Goal: Task Accomplishment & Management: Use online tool/utility

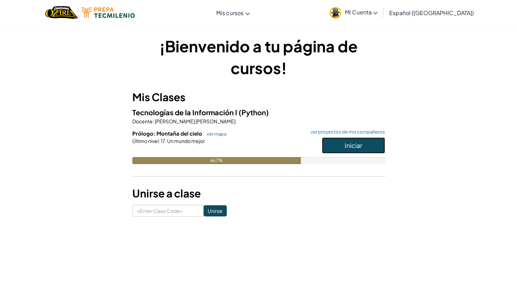
click at [363, 151] on button "Iniciar" at bounding box center [353, 145] width 63 height 16
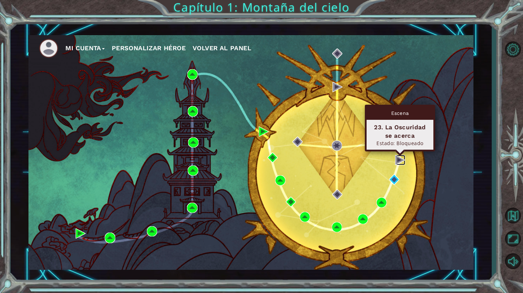
click at [397, 161] on img at bounding box center [400, 160] width 10 height 10
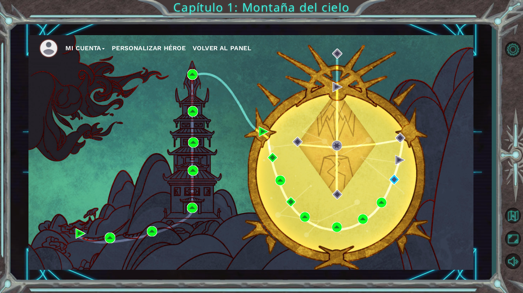
click at [395, 153] on div "Mi Cuenta Personalizar héroe Volver al panel" at bounding box center [250, 152] width 445 height 235
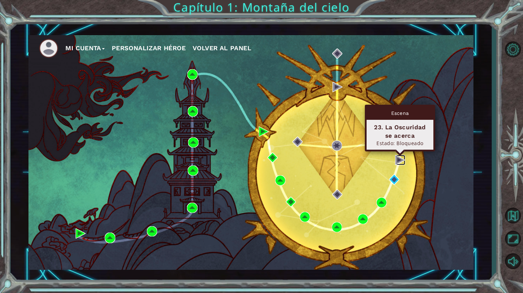
click at [398, 157] on img at bounding box center [400, 160] width 10 height 10
click at [400, 162] on img at bounding box center [400, 160] width 10 height 10
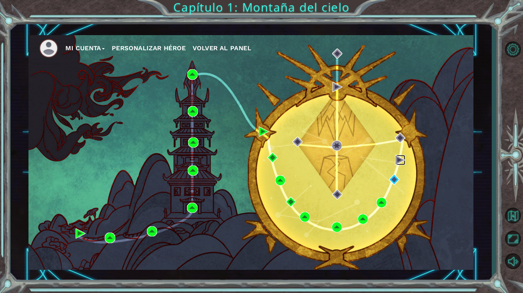
click at [400, 162] on img at bounding box center [400, 160] width 10 height 10
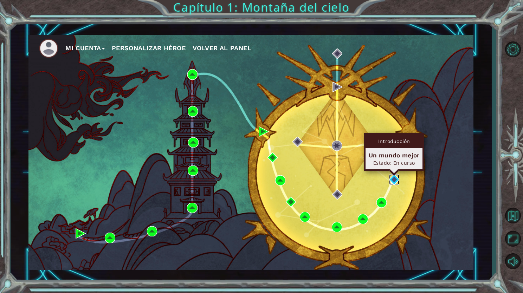
click at [391, 181] on img at bounding box center [394, 179] width 10 height 10
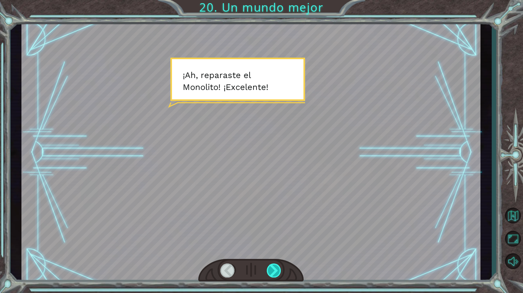
click at [272, 266] on div at bounding box center [274, 270] width 15 height 14
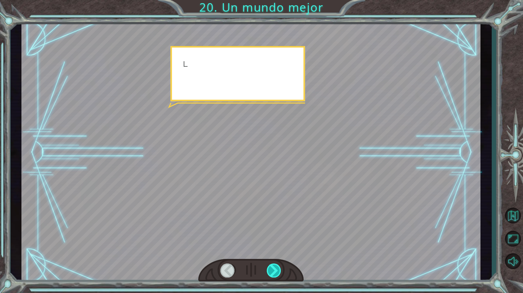
click at [272, 266] on div at bounding box center [274, 270] width 15 height 14
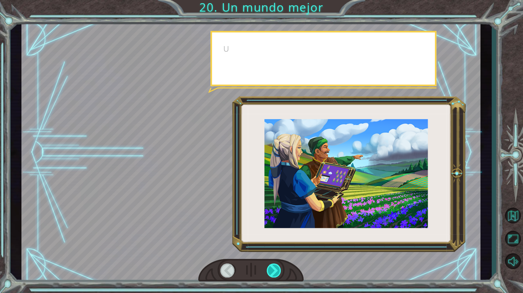
click at [272, 266] on div at bounding box center [274, 270] width 15 height 14
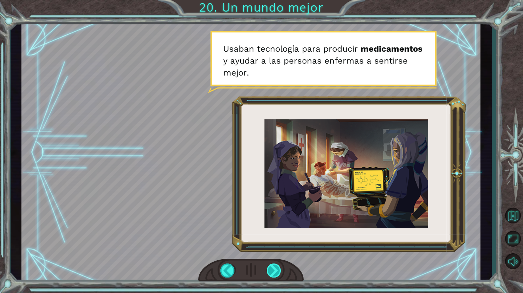
click at [276, 274] on div at bounding box center [274, 270] width 15 height 14
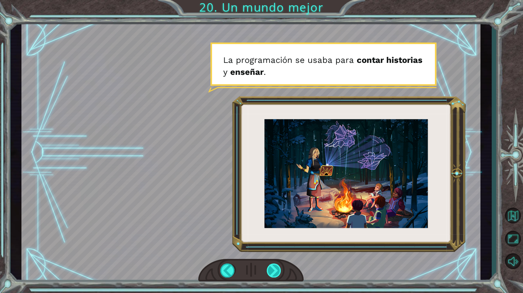
click at [276, 274] on div at bounding box center [274, 270] width 15 height 14
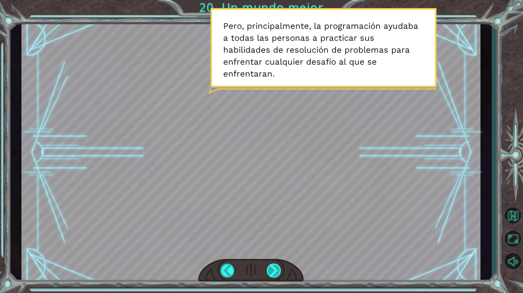
click at [276, 274] on div at bounding box center [274, 270] width 15 height 14
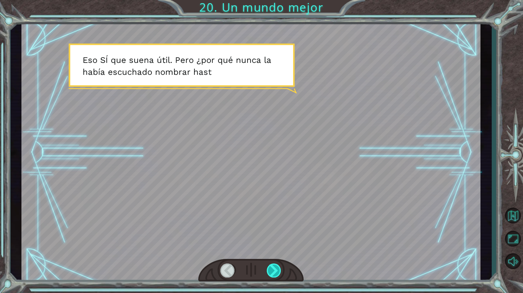
click at [276, 274] on div at bounding box center [274, 270] width 15 height 14
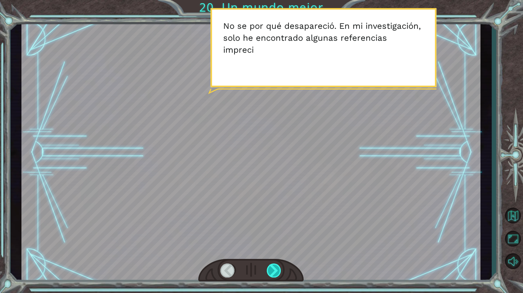
click at [276, 274] on div at bounding box center [274, 270] width 15 height 14
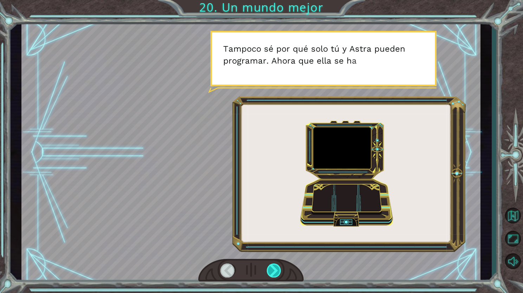
click at [276, 274] on div at bounding box center [274, 270] width 15 height 14
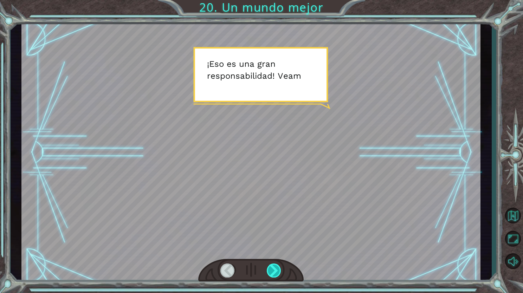
click at [276, 274] on div at bounding box center [274, 270] width 15 height 14
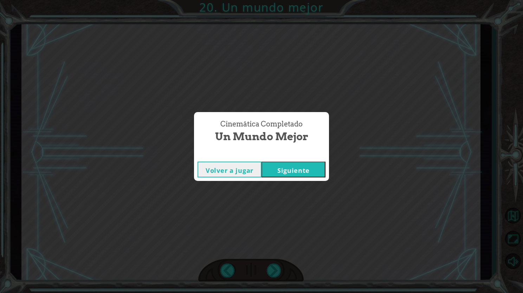
click at [288, 169] on button "Siguiente" at bounding box center [293, 170] width 64 height 16
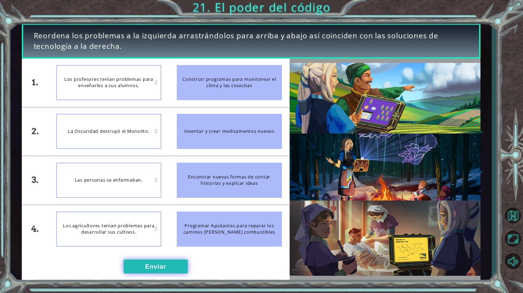
click at [169, 270] on button "Enviar" at bounding box center [156, 267] width 64 height 14
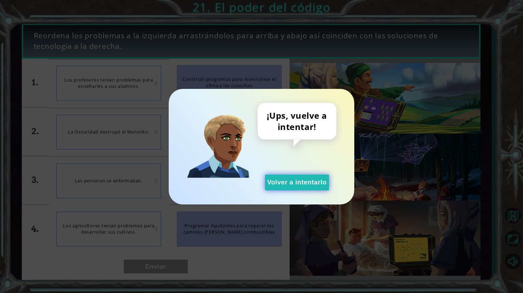
click at [289, 180] on button "Volver a intentarlo" at bounding box center [297, 183] width 64 height 16
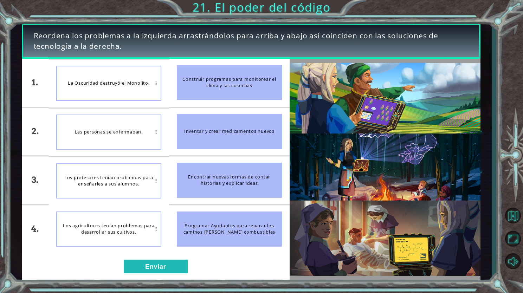
drag, startPoint x: 231, startPoint y: 84, endPoint x: 135, endPoint y: 105, distance: 98.6
click at [135, 105] on div "1. 2. 3. 4. La Oscuridad destruyó el Monolito. Las personas se enfermaban. Los …" at bounding box center [156, 156] width 268 height 194
drag, startPoint x: 183, startPoint y: 94, endPoint x: 47, endPoint y: 70, distance: 137.6
click at [47, 70] on div "1. 2. 3. 4. Las personas se enfermaban. La Oscuridad destruyó el Monolito. Los …" at bounding box center [156, 156] width 268 height 194
click at [163, 186] on li "Los agricultores tenían problemas para desarrollar sus cultivos." at bounding box center [108, 181] width 120 height 48
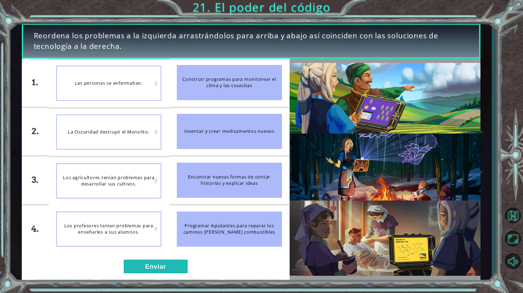
drag, startPoint x: 173, startPoint y: 185, endPoint x: 146, endPoint y: 186, distance: 26.7
click at [146, 186] on div "1. 2. 3. 4. Las personas se enfermaban. La Oscuridad destruyó el Monolito. Los …" at bounding box center [156, 156] width 268 height 194
click at [170, 146] on li "Inventar y crear medicamentos nuevos" at bounding box center [229, 131] width 120 height 48
click at [177, 266] on button "Enviar" at bounding box center [156, 267] width 64 height 14
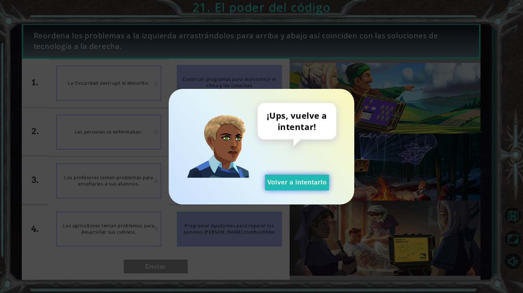
click at [290, 186] on button "Volver a intentarlo" at bounding box center [297, 183] width 64 height 16
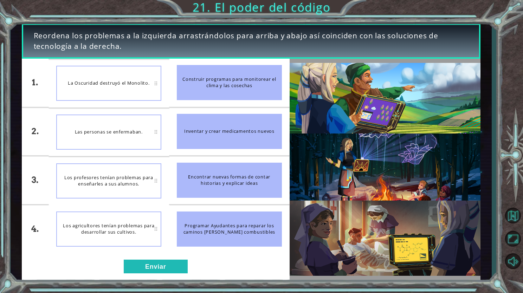
drag, startPoint x: 126, startPoint y: 134, endPoint x: 130, endPoint y: 186, distance: 52.5
drag, startPoint x: 130, startPoint y: 186, endPoint x: 236, endPoint y: 270, distance: 135.0
click at [236, 270] on div "1. 2. 3. 4. La Oscuridad destruyó el Monolito. Las personas se enfermaban. Los …" at bounding box center [156, 169] width 268 height 221
drag, startPoint x: 134, startPoint y: 225, endPoint x: 143, endPoint y: 174, distance: 52.1
drag, startPoint x: 143, startPoint y: 174, endPoint x: 128, endPoint y: 184, distance: 18.0
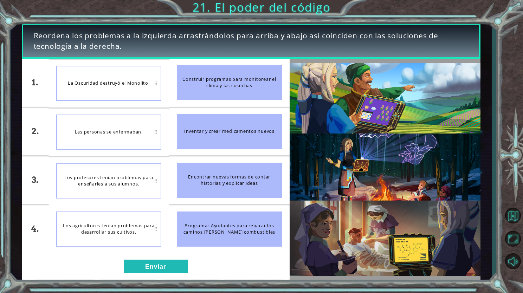
click at [128, 184] on div "Los profesores tenían problemas para enseñarles a sus alumnos." at bounding box center [108, 180] width 105 height 35
click at [129, 275] on div "1. 2. 3. 4. La Oscuridad destruyó el Monolito. Las personas se enfermaban. Los …" at bounding box center [156, 169] width 268 height 221
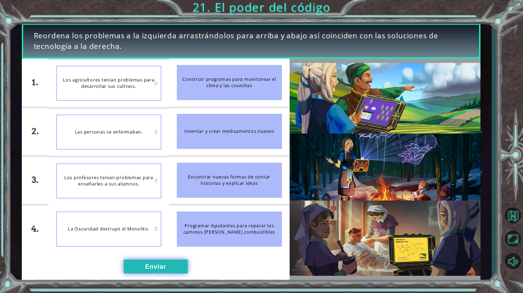
click at [149, 261] on button "Enviar" at bounding box center [156, 267] width 64 height 14
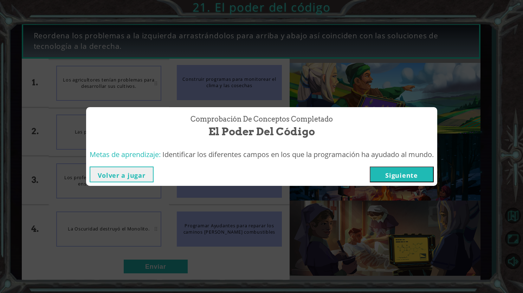
click at [145, 168] on button "Volver a jugar" at bounding box center [122, 174] width 64 height 16
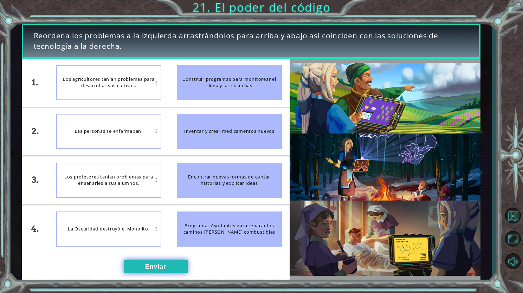
click at [165, 266] on button "Enviar" at bounding box center [156, 267] width 64 height 14
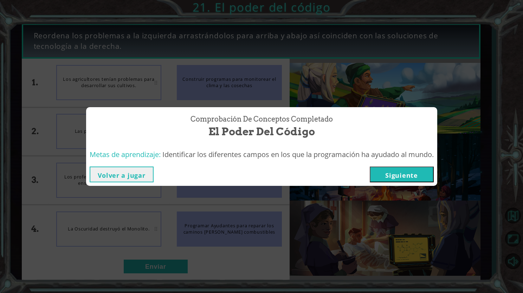
click at [382, 178] on button "Siguiente" at bounding box center [401, 174] width 64 height 16
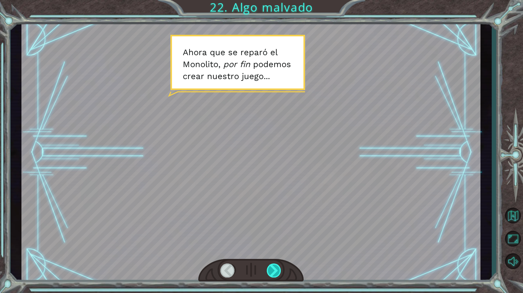
click at [270, 264] on div at bounding box center [274, 270] width 15 height 14
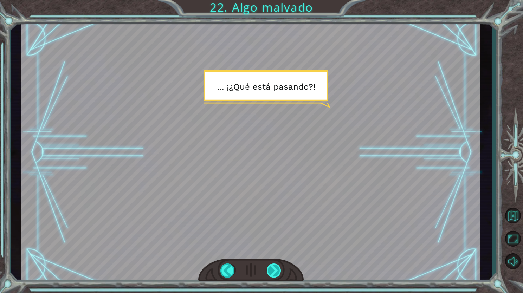
click at [270, 264] on div at bounding box center [274, 270] width 15 height 14
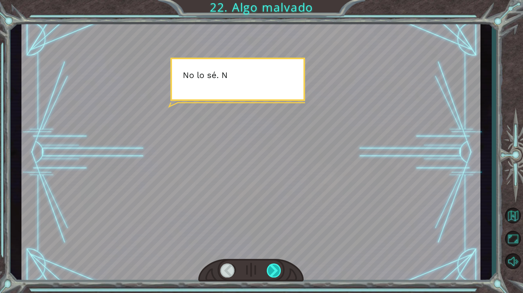
click at [270, 264] on div at bounding box center [274, 270] width 15 height 14
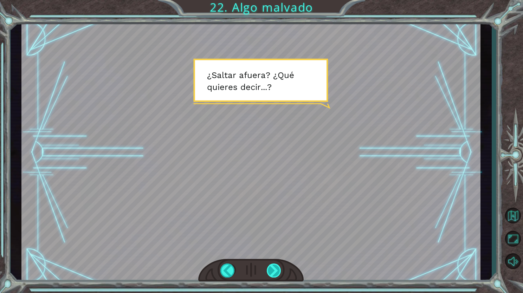
click at [270, 264] on div at bounding box center [274, 270] width 15 height 14
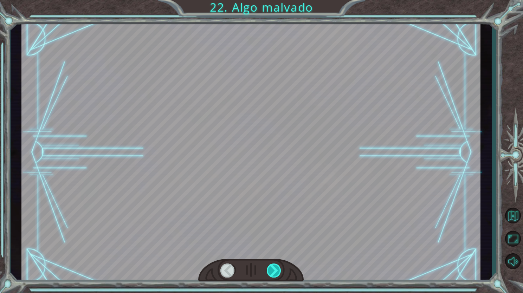
click at [270, 264] on div at bounding box center [274, 270] width 15 height 14
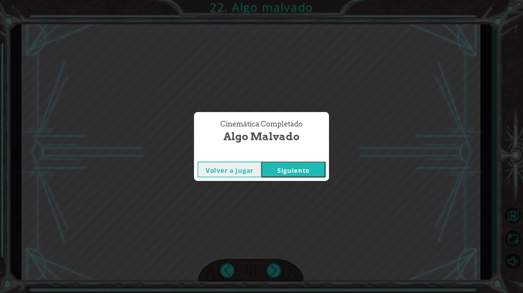
click at [298, 166] on button "Siguiente" at bounding box center [293, 170] width 64 height 16
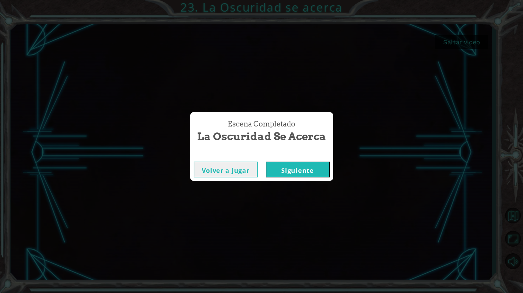
click at [310, 175] on button "Siguiente" at bounding box center [297, 170] width 64 height 16
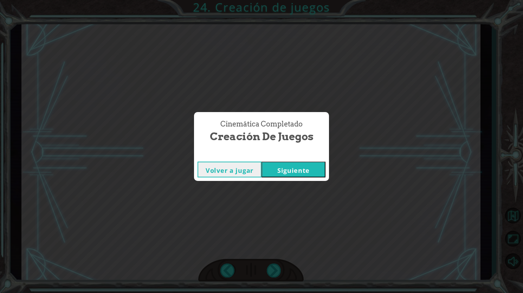
click at [295, 171] on button "Siguiente" at bounding box center [293, 170] width 64 height 16
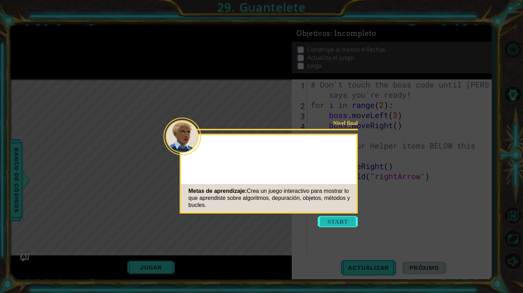
click at [333, 220] on button "Start" at bounding box center [337, 221] width 40 height 11
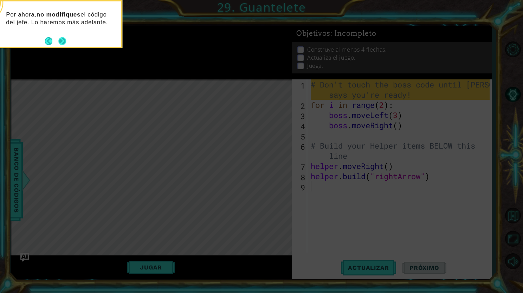
click at [66, 43] on button "Next" at bounding box center [62, 41] width 9 height 9
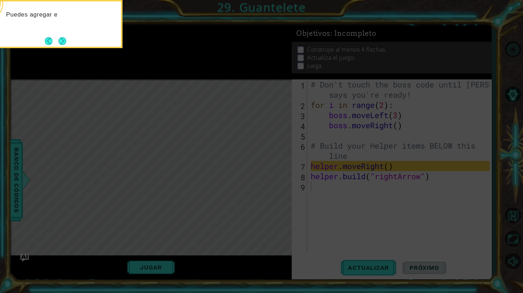
click at [66, 43] on button "Next" at bounding box center [62, 41] width 8 height 8
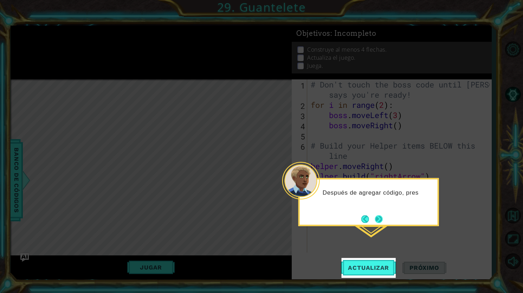
click at [381, 214] on button "Next" at bounding box center [378, 219] width 11 height 11
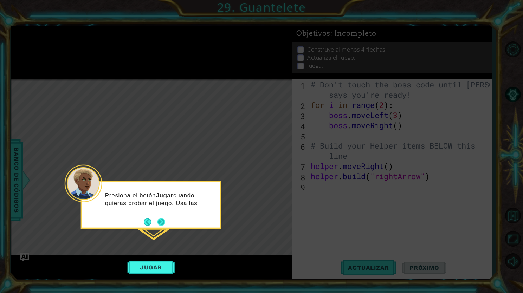
click at [157, 217] on footer at bounding box center [154, 221] width 21 height 11
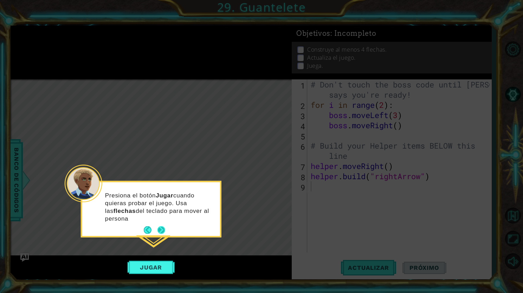
click at [159, 221] on div "Presiona el botón Jugar cuando quieras probar el juego. Usa las flechas del tec…" at bounding box center [151, 209] width 138 height 54
drag, startPoint x: 159, startPoint y: 223, endPoint x: 161, endPoint y: 231, distance: 8.6
click at [161, 231] on div "Presiona el botón Jugar cuando quieras probar el juego. Usa las flechas del tec…" at bounding box center [151, 209] width 138 height 54
click at [161, 231] on button "Next" at bounding box center [161, 230] width 10 height 10
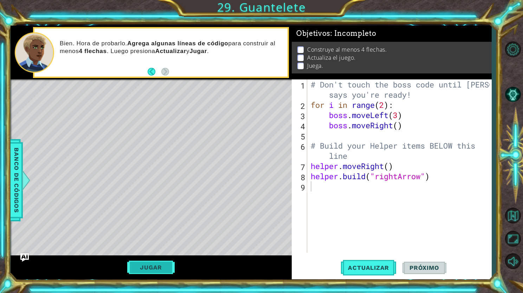
click at [155, 263] on button "Jugar" at bounding box center [150, 267] width 47 height 13
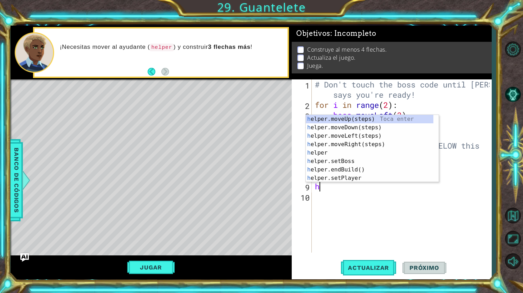
type textarea "he"
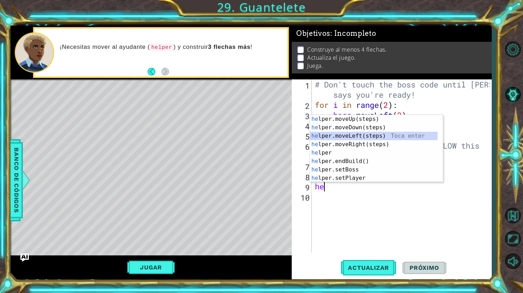
click at [356, 134] on div "he lper.moveUp(steps) Toca enter he lper.moveDown(steps) Toca enter he lper.mov…" at bounding box center [373, 157] width 127 height 84
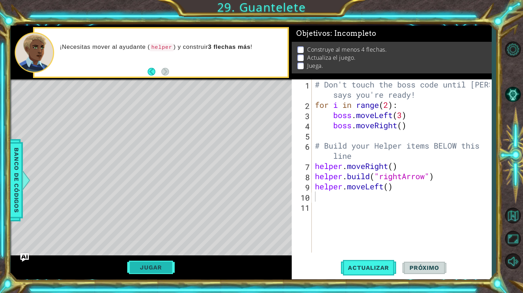
click at [159, 264] on button "Jugar" at bounding box center [150, 267] width 47 height 13
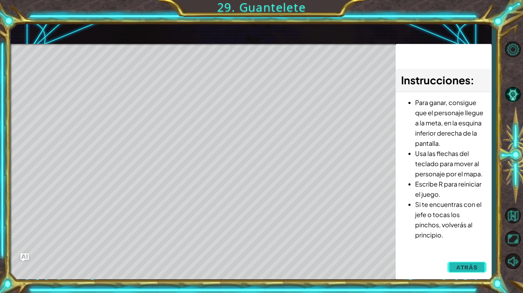
click at [462, 265] on span "Atrás" at bounding box center [466, 267] width 21 height 7
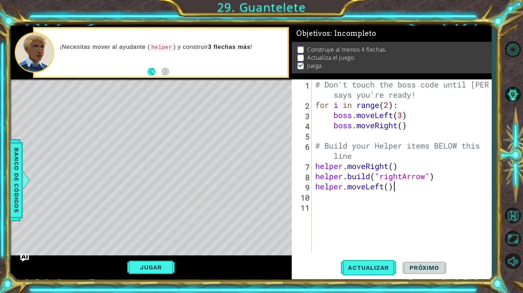
click at [395, 188] on div "# Don't touch the boss code until [PERSON_NAME] says you're ready! for i in ran…" at bounding box center [403, 181] width 179 height 204
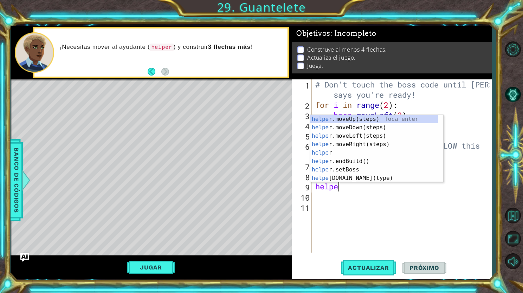
type textarea "hel"
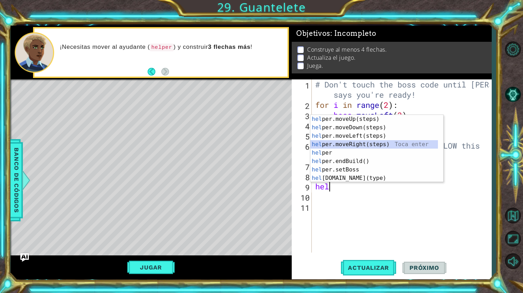
click at [353, 147] on div "hel per.moveUp(steps) Toca enter hel per.moveDown(steps) Toca enter hel per.mov…" at bounding box center [373, 157] width 127 height 84
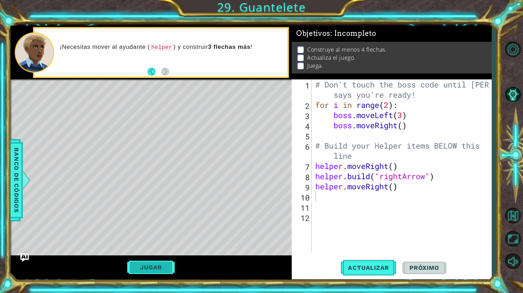
click at [153, 270] on button "Jugar" at bounding box center [150, 267] width 47 height 13
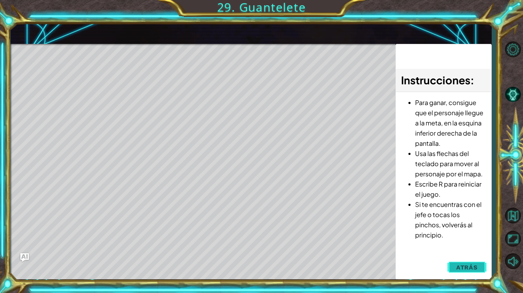
click at [458, 262] on button "Atrás" at bounding box center [466, 267] width 39 height 14
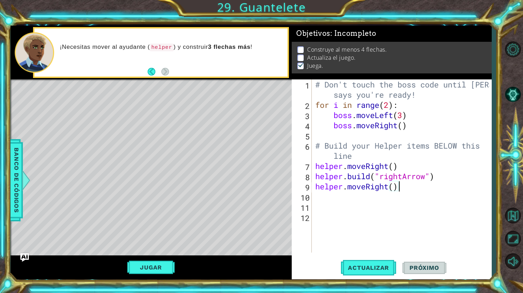
click at [404, 189] on div "# Don't touch the boss code until [PERSON_NAME] says you're ready! for i in ran…" at bounding box center [403, 181] width 179 height 204
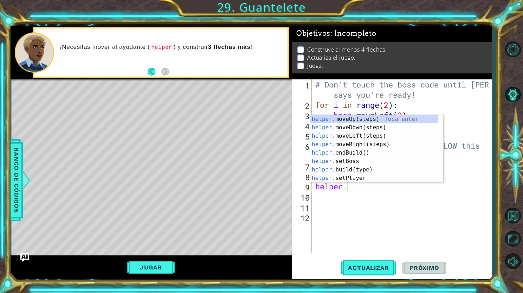
type textarea "helper"
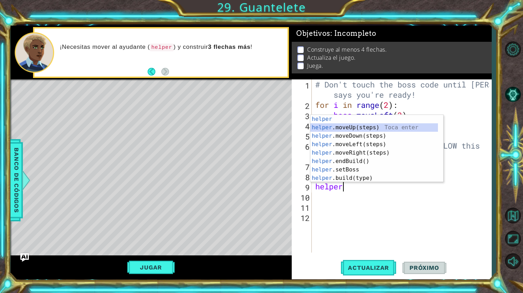
click at [365, 130] on div "helper Toca enter helper .moveUp(steps) Toca enter helper .moveDown(steps) Toca…" at bounding box center [373, 157] width 127 height 84
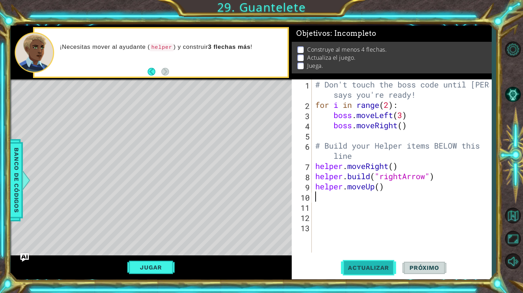
click at [361, 260] on button "Actualizar" at bounding box center [368, 268] width 55 height 20
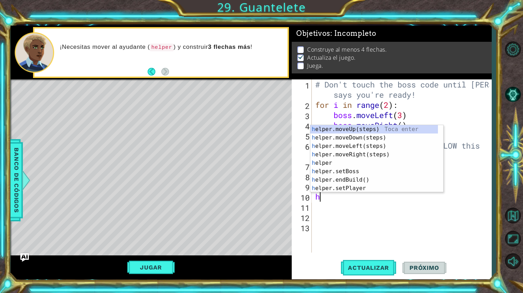
type textarea "he"
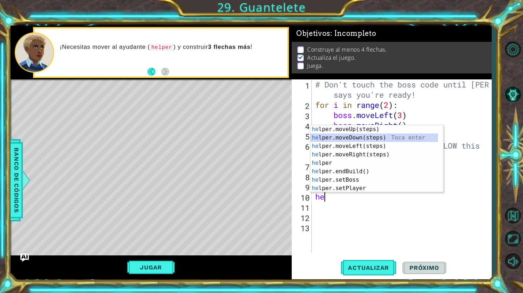
click at [354, 138] on div "he lper.moveUp(steps) Toca enter he lper.moveDown(steps) Toca enter he lper.mov…" at bounding box center [373, 167] width 127 height 84
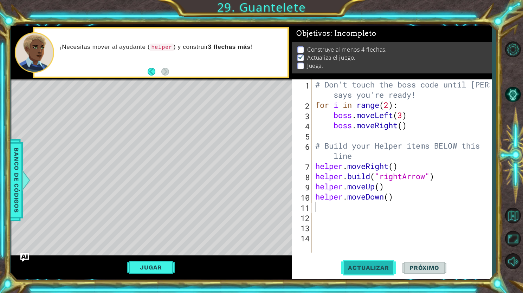
click at [360, 267] on span "Actualizar" at bounding box center [368, 267] width 55 height 7
click at [151, 265] on button "Jugar" at bounding box center [150, 267] width 47 height 13
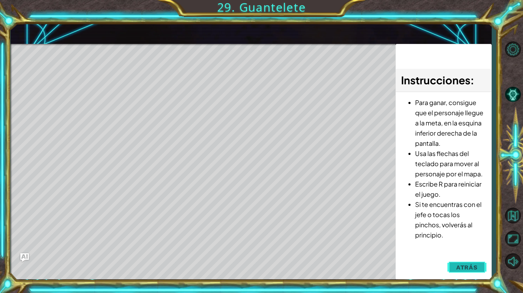
click at [466, 274] on button "Atrás" at bounding box center [466, 267] width 39 height 14
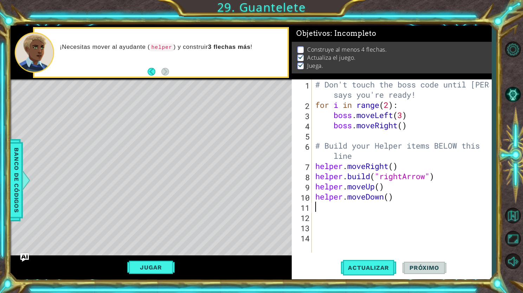
click at [394, 205] on div "# Don't touch the boss code until [PERSON_NAME] says you're ready! for i in ran…" at bounding box center [403, 181] width 179 height 204
click at [396, 197] on div "# Don't touch the boss code until [PERSON_NAME] says you're ready! for i in ran…" at bounding box center [403, 181] width 179 height 204
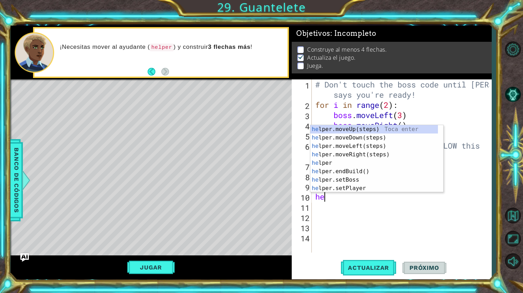
type textarea "h"
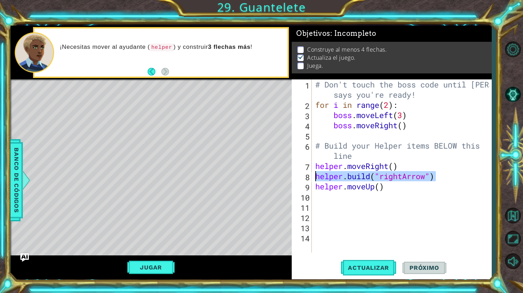
drag, startPoint x: 438, startPoint y: 173, endPoint x: 312, endPoint y: 175, distance: 125.7
click at [312, 175] on div "1 2 3 4 5 6 7 8 9 10 11 12 13 14 # Don't touch the boss code until [PERSON_NAME…" at bounding box center [390, 165] width 198 height 173
type textarea "[DOMAIN_NAME]("rightArrow")"
click at [316, 196] on div "# Don't touch the boss code until [PERSON_NAME] says you're ready! for i in ran…" at bounding box center [403, 181] width 179 height 204
paste textarea "[DOMAIN_NAME]("rightArrow")"
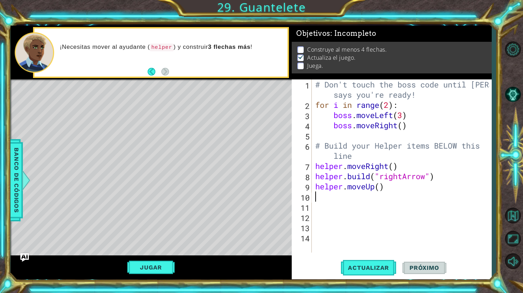
type textarea "[DOMAIN_NAME]("rightArrow")"
click at [148, 265] on button "Jugar" at bounding box center [150, 267] width 47 height 13
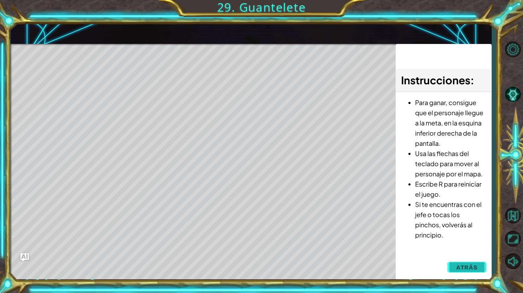
click at [465, 263] on button "Atrás" at bounding box center [466, 267] width 39 height 14
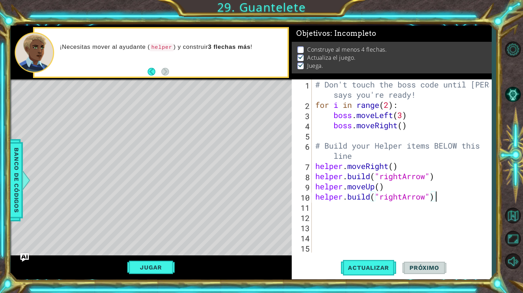
click at [433, 198] on div "# Don't touch the boss code until [PERSON_NAME] says you're ready! for i in ran…" at bounding box center [403, 181] width 179 height 204
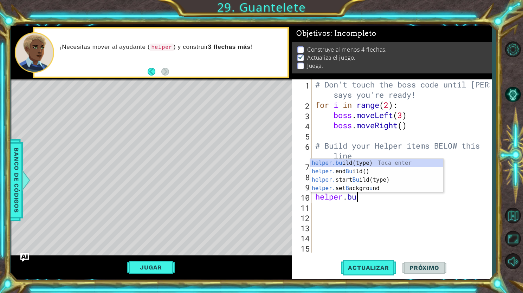
type textarea "h"
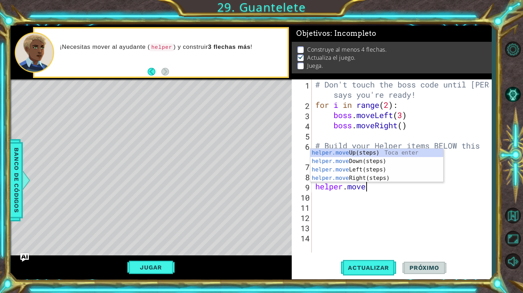
scroll to position [0, 0]
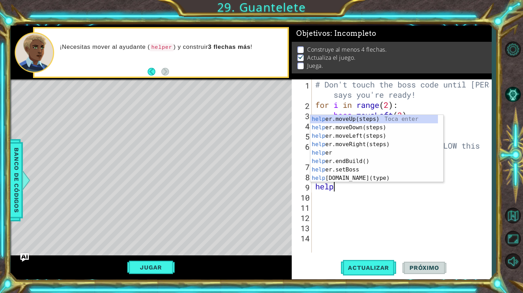
type textarea "hel"
click at [373, 116] on div "hel per.moveUp(steps) Toca enter hel per.moveDown(steps) Toca enter hel per.mov…" at bounding box center [373, 157] width 127 height 84
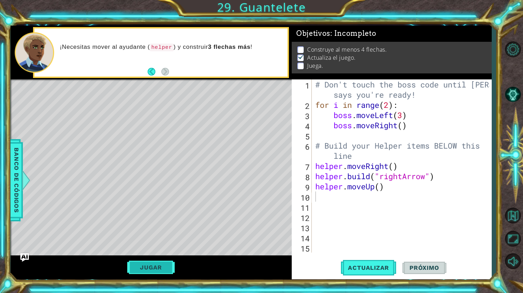
click at [166, 264] on button "Jugar" at bounding box center [150, 267] width 47 height 13
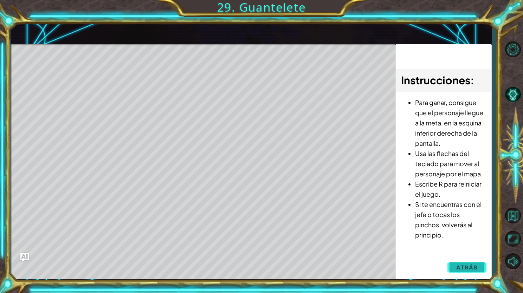
click at [475, 269] on span "Atrás" at bounding box center [466, 267] width 21 height 7
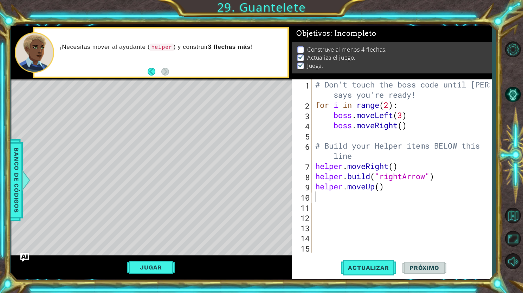
type textarea "helper.moveUp()"
click at [393, 182] on div "# Don't touch the boss code until [PERSON_NAME] says you're ready! for i in ran…" at bounding box center [403, 181] width 179 height 204
click at [322, 199] on div "# Don't touch the boss code until [PERSON_NAME] says you're ready! for i in ran…" at bounding box center [403, 181] width 179 height 204
click at [389, 184] on div "# Don't touch the boss code until [PERSON_NAME] says you're ready! for i in ran…" at bounding box center [403, 181] width 179 height 204
drag, startPoint x: 438, startPoint y: 180, endPoint x: 313, endPoint y: 178, distance: 125.0
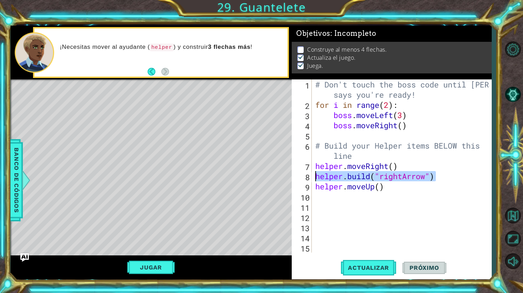
click at [314, 178] on div "# Don't touch the boss code until [PERSON_NAME] says you're ready! for i in ran…" at bounding box center [403, 181] width 179 height 204
type textarea "[DOMAIN_NAME]("rightArrow")"
click at [314, 199] on div "# Don't touch the boss code until [PERSON_NAME] says you're ready! for i in ran…" at bounding box center [403, 181] width 179 height 204
paste textarea "[DOMAIN_NAME]("rightArrow")"
type textarea "[DOMAIN_NAME]("rightArrow")"
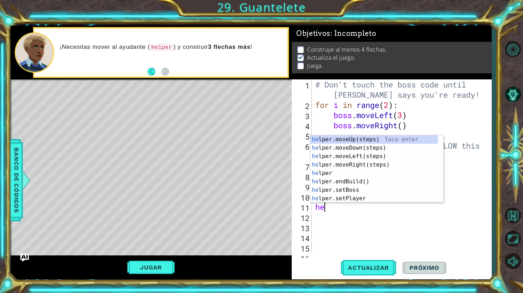
type textarea "hel"
click at [353, 136] on div "hel per.moveUp(steps) Toca enter hel per.moveDown(steps) Toca enter hel per.mov…" at bounding box center [373, 177] width 127 height 84
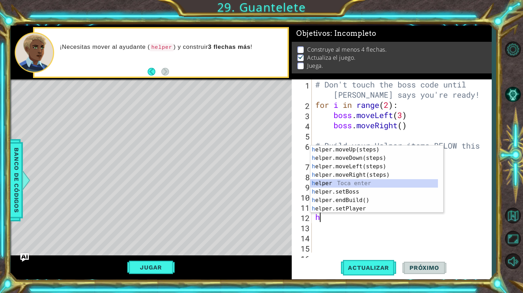
click at [367, 186] on div "h elper.moveUp(steps) Toca enter h elper.moveDown(steps) Toca enter h elper.mov…" at bounding box center [373, 187] width 127 height 84
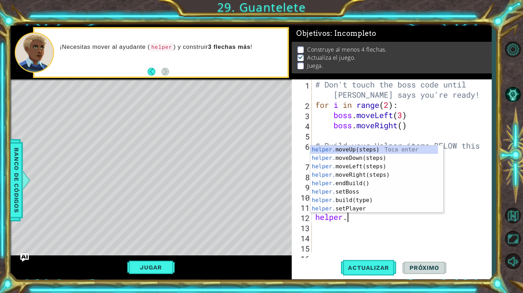
scroll to position [0, 1]
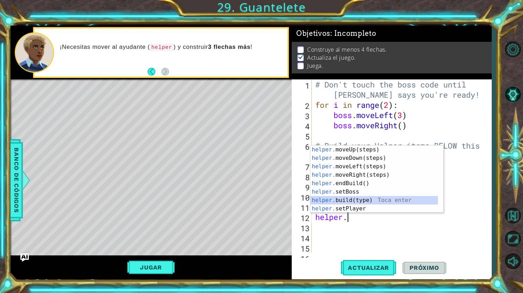
click at [366, 198] on div "helper. moveUp(steps) Toca enter helper. moveDown(steps) Toca enter helper. mov…" at bounding box center [373, 187] width 127 height 84
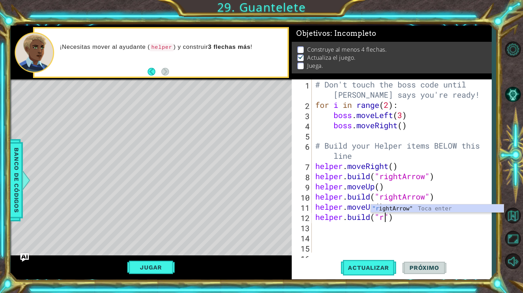
scroll to position [0, 3]
click at [395, 207] on div ""ri ghtArrow" Toca enter" at bounding box center [436, 216] width 133 height 25
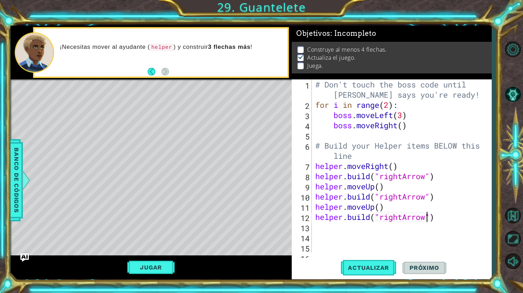
click at [372, 213] on div "# Don't touch the boss code until [PERSON_NAME] says you're ready! for i in ran…" at bounding box center [401, 181] width 174 height 204
type textarea "[DOMAIN_NAME]("rightArrow")"
click at [135, 267] on button "Jugar" at bounding box center [150, 267] width 47 height 13
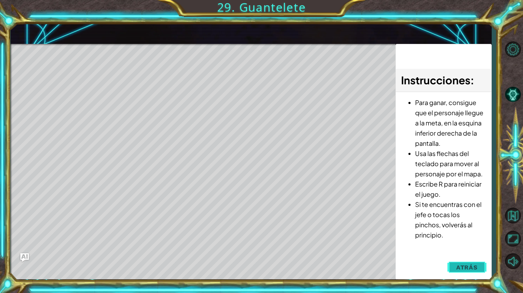
click at [470, 273] on button "Atrás" at bounding box center [466, 267] width 39 height 14
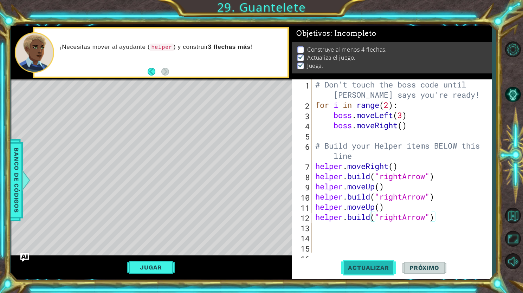
click at [368, 264] on span "Actualizar" at bounding box center [368, 267] width 55 height 7
click at [438, 221] on div "# Don't touch the boss code until [PERSON_NAME] says you're ready! for i in ran…" at bounding box center [401, 181] width 174 height 204
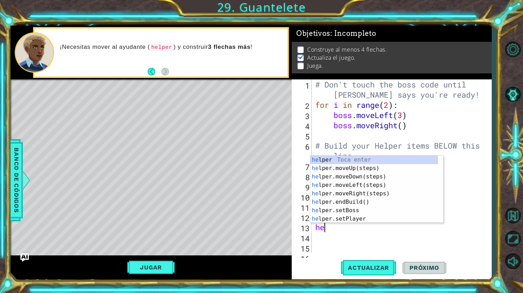
type textarea "hel"
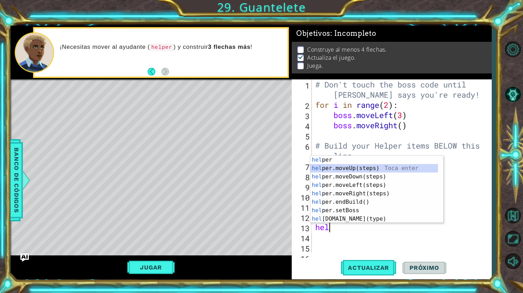
click at [382, 168] on div "hel per Toca enter hel per.moveUp(steps) Toca enter hel per.moveDown(steps) Toc…" at bounding box center [373, 198] width 127 height 84
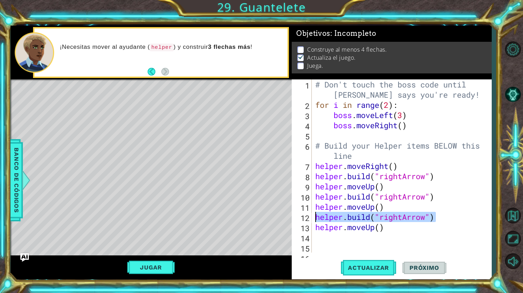
drag, startPoint x: 437, startPoint y: 215, endPoint x: 315, endPoint y: 220, distance: 121.9
click at [315, 220] on div "# Don't touch the boss code until [PERSON_NAME] says you're ready! for i in ran…" at bounding box center [401, 181] width 174 height 204
type textarea "[DOMAIN_NAME]("rightArrow")"
click at [323, 242] on div "# Don't touch the boss code until [PERSON_NAME] says you're ready! for i in ran…" at bounding box center [401, 181] width 174 height 204
paste textarea "[DOMAIN_NAME]("rightArrow")"
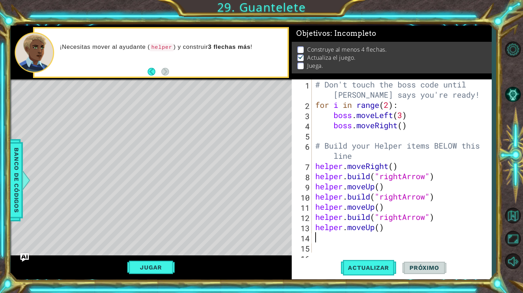
type textarea "[DOMAIN_NAME]("rightArrow")"
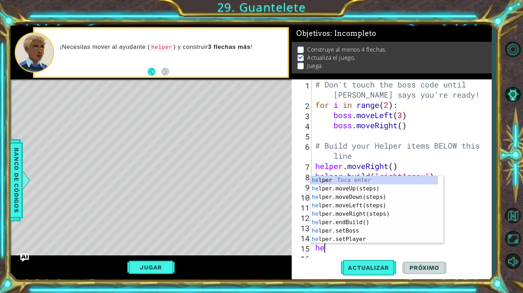
type textarea "hel"
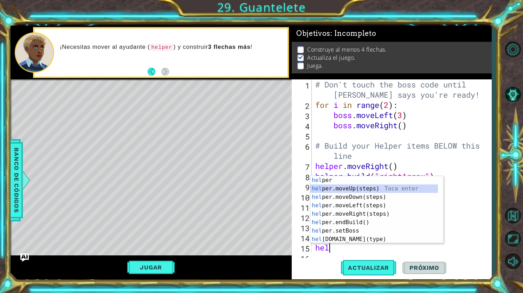
click at [382, 190] on div "hel per Toca enter hel per.moveUp(steps) Toca enter hel per.moveDown(steps) Toc…" at bounding box center [373, 218] width 127 height 84
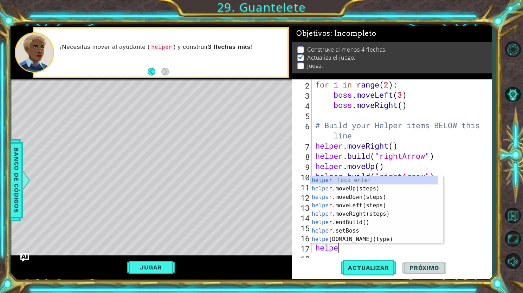
scroll to position [0, 1]
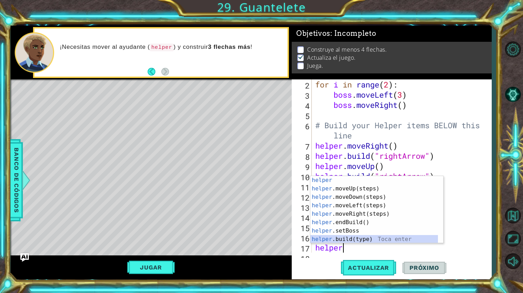
click at [367, 238] on div "helper Toca enter helper .moveUp(steps) Toca enter helper .moveDown(steps) Toca…" at bounding box center [373, 218] width 127 height 84
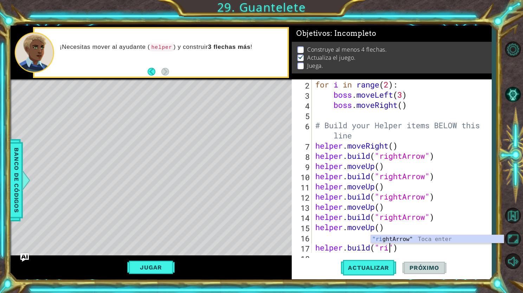
scroll to position [0, 3]
click at [393, 240] on div ""ri ghtArrow" Toca enter" at bounding box center [436, 247] width 133 height 25
click at [369, 248] on div "for i in range ( 2 ) : boss . moveLeft ( 3 ) boss . moveRight ( ) # Build your …" at bounding box center [401, 175] width 174 height 193
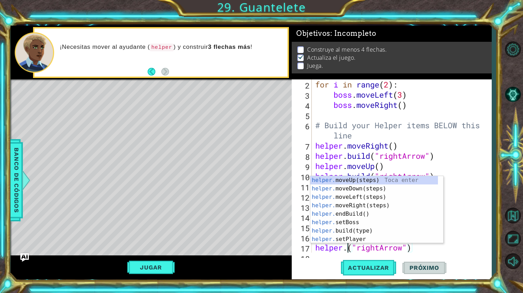
scroll to position [0, 1]
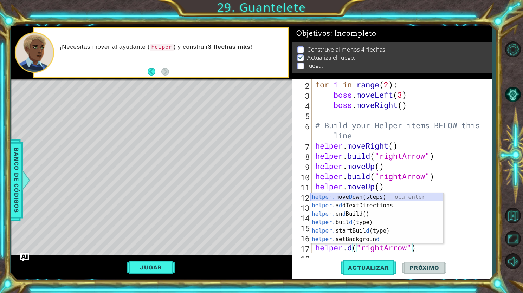
click at [355, 198] on div "helper. [PERSON_NAME] own(steps) Toca enter helper. a d dTextDirections Toca en…" at bounding box center [376, 226] width 133 height 67
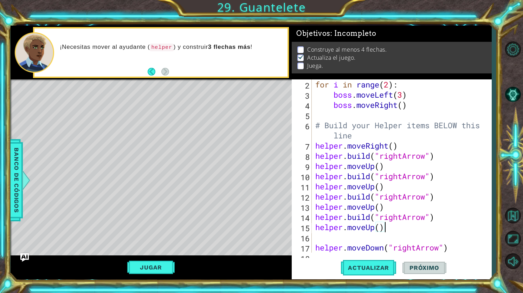
click at [457, 224] on div "for i in range ( 2 ) : boss . moveLeft ( 3 ) boss . moveRight ( ) # Build your …" at bounding box center [401, 175] width 174 height 193
type textarea "helper.moveUp()"
click at [315, 237] on div "for i in range ( 2 ) : boss . moveLeft ( 3 ) boss . moveRight ( ) # Build your …" at bounding box center [401, 175] width 174 height 193
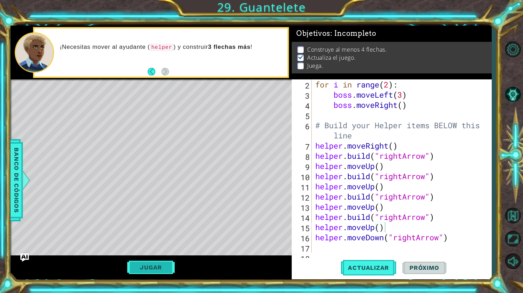
click at [162, 269] on button "Jugar" at bounding box center [150, 267] width 47 height 13
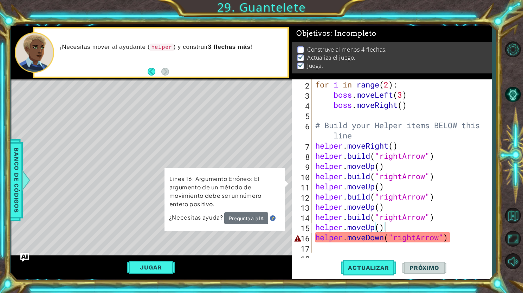
scroll to position [1, 0]
click at [466, 231] on div "for i in range ( 2 ) : boss . moveLeft ( 3 ) boss . moveRight ( ) # Build your …" at bounding box center [401, 175] width 174 height 193
click at [462, 233] on div "for i in range ( 2 ) : boss . moveLeft ( 3 ) boss . moveRight ( ) # Build your …" at bounding box center [401, 175] width 174 height 193
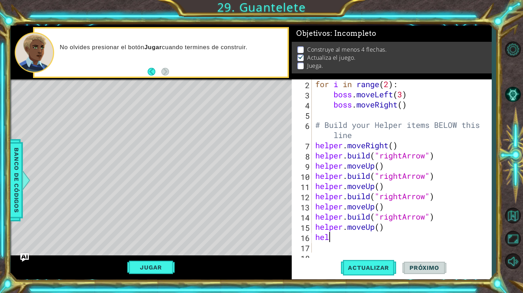
scroll to position [61, 0]
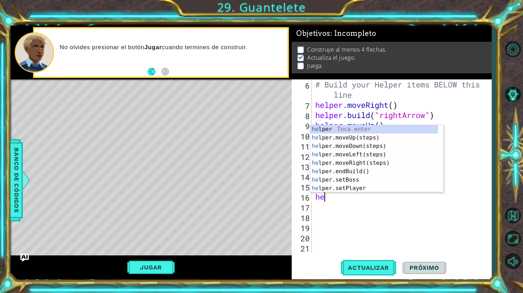
type textarea "h"
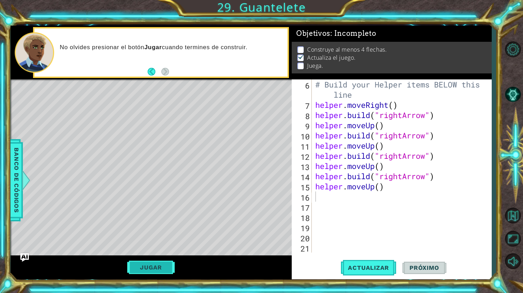
click at [160, 264] on button "Jugar" at bounding box center [150, 267] width 47 height 13
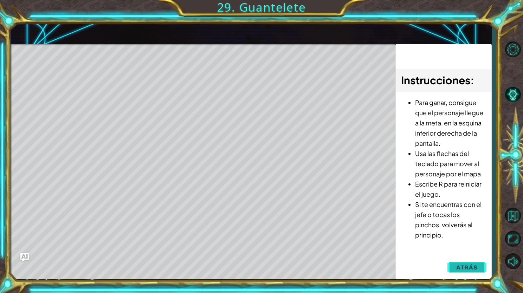
click at [449, 268] on button "Atrás" at bounding box center [466, 267] width 39 height 14
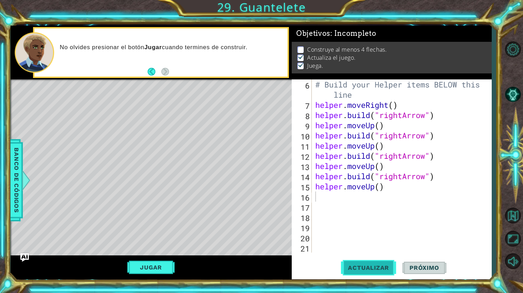
click at [379, 268] on span "Actualizar" at bounding box center [368, 267] width 55 height 7
drag, startPoint x: 386, startPoint y: 167, endPoint x: 317, endPoint y: 169, distance: 69.2
click at [317, 169] on div "# Build your Helper items BELOW this line helper . moveRight ( ) helper . build…" at bounding box center [401, 181] width 174 height 204
type textarea "helper.moveUp()"
click at [320, 198] on div "# Build your Helper items BELOW this line helper . moveRight ( ) helper . build…" at bounding box center [401, 181] width 174 height 204
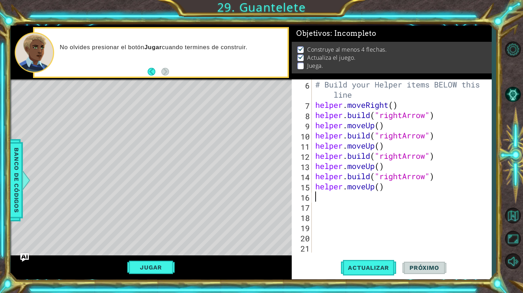
paste textarea "helper.moveUp()"
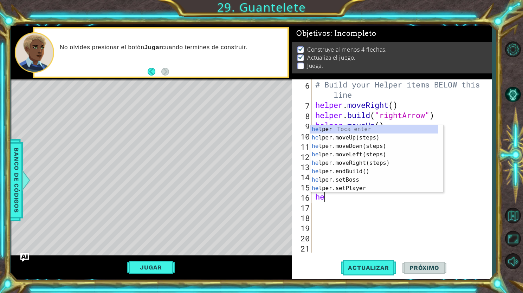
type textarea "h"
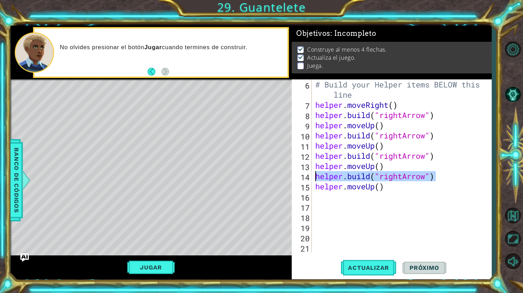
drag, startPoint x: 438, startPoint y: 178, endPoint x: 315, endPoint y: 176, distance: 122.9
click at [315, 176] on div "# Build your Helper items BELOW this line helper . moveRight ( ) helper . build…" at bounding box center [401, 181] width 174 height 204
type textarea "[DOMAIN_NAME]("rightArrow")"
click at [319, 196] on div "# Build your Helper items BELOW this line helper . moveRight ( ) helper . build…" at bounding box center [401, 181] width 174 height 204
paste textarea "[DOMAIN_NAME]("rightArrow")"
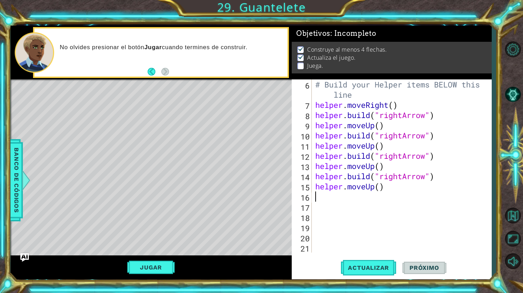
type textarea "[DOMAIN_NAME]("rightArrow")"
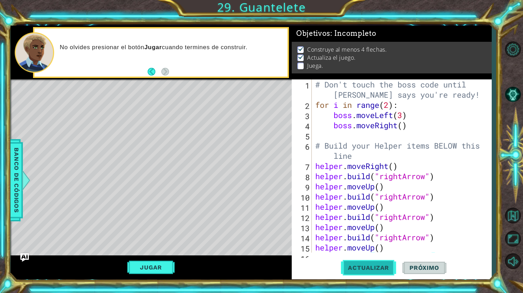
click at [367, 263] on button "Actualizar" at bounding box center [368, 268] width 55 height 20
click at [164, 264] on button "Jugar" at bounding box center [150, 267] width 47 height 13
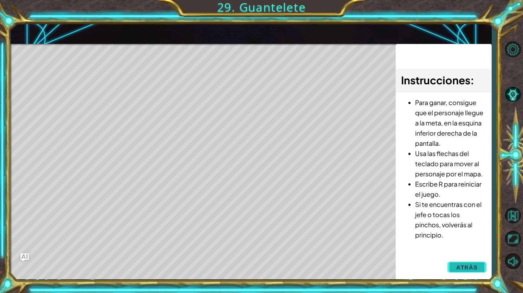
click at [475, 265] on span "Atrás" at bounding box center [466, 267] width 21 height 7
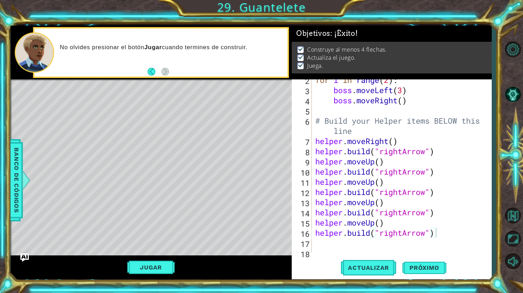
scroll to position [21, 0]
